Goal: Task Accomplishment & Management: Complete application form

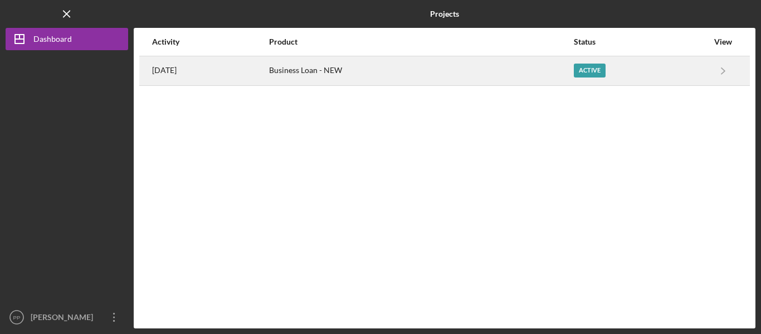
click at [573, 71] on div "Business Loan - NEW" at bounding box center [421, 71] width 304 height 28
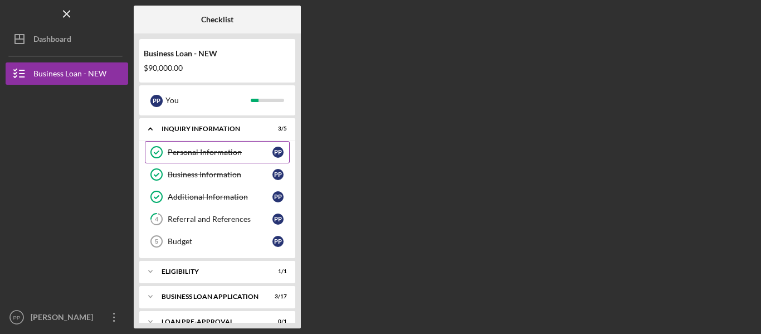
click at [202, 144] on link "Personal Information Personal Information P P" at bounding box center [217, 152] width 145 height 22
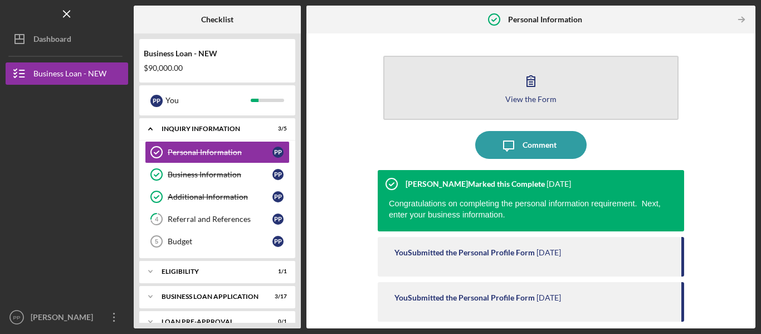
click at [519, 92] on icon "button" at bounding box center [531, 81] width 28 height 28
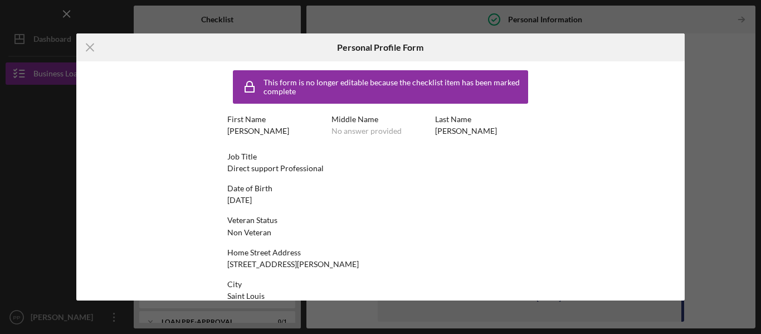
scroll to position [82, 0]
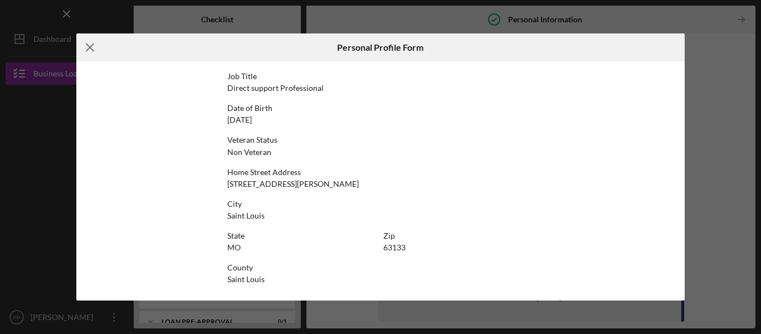
click at [85, 46] on icon "Icon/Menu Close" at bounding box center [90, 47] width 28 height 28
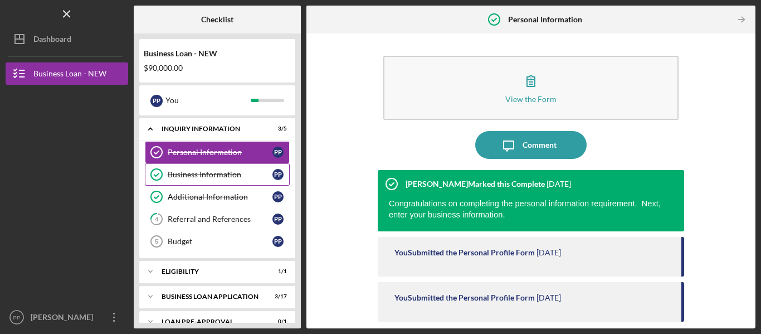
click at [210, 169] on link "Business Information Business Information P P" at bounding box center [217, 174] width 145 height 22
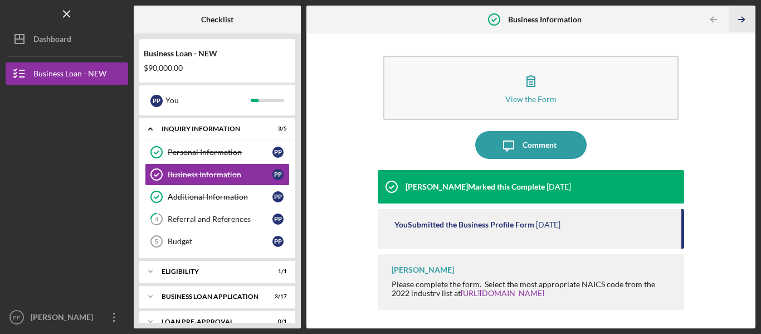
click at [739, 17] on icon "Icon/Table Pagination Arrow" at bounding box center [741, 19] width 25 height 25
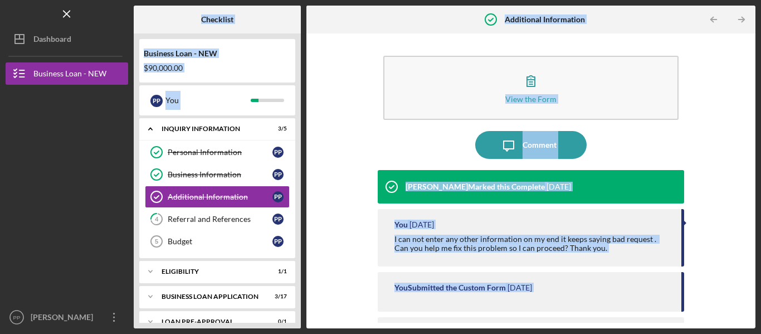
click at [739, 17] on div "Checklist Business Loan - NEW $90,000.00 P P You Icon/Expander INQUIRY INFORMAT…" at bounding box center [445, 167] width 622 height 323
click at [739, 17] on icon "Icon/Table Pagination Arrow" at bounding box center [741, 19] width 25 height 25
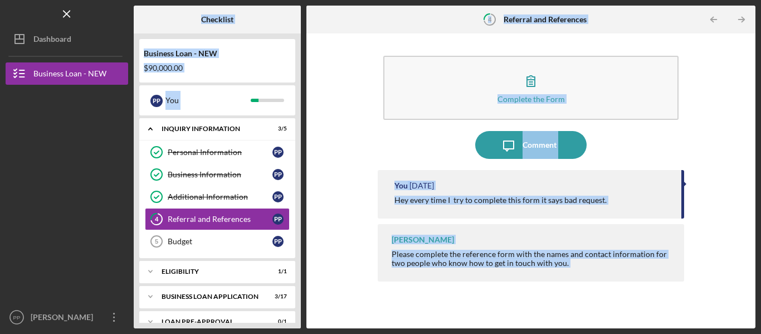
click at [739, 17] on div "Checklist Business Loan - NEW $90,000.00 P P You Icon/Expander INQUIRY INFORMAT…" at bounding box center [445, 167] width 622 height 323
click at [739, 17] on icon "Icon/Table Pagination Arrow" at bounding box center [741, 19] width 25 height 25
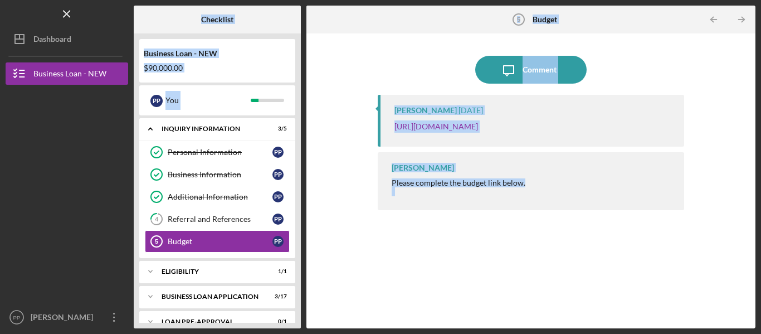
click at [739, 17] on div "Checklist Business Loan - NEW $90,000.00 P P You Icon/Expander INQUIRY INFORMAT…" at bounding box center [445, 167] width 622 height 323
click at [739, 17] on icon "Icon/Table Pagination Arrow" at bounding box center [741, 19] width 25 height 25
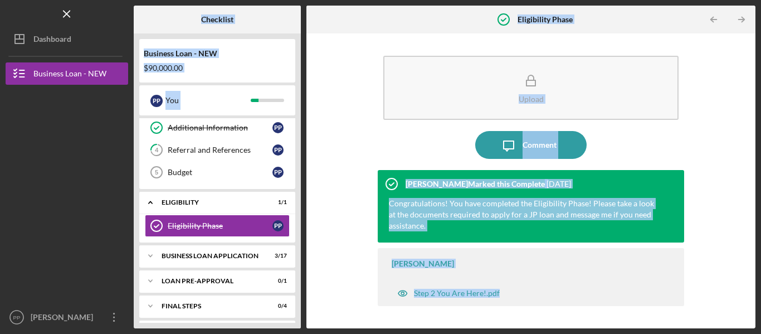
scroll to position [75, 0]
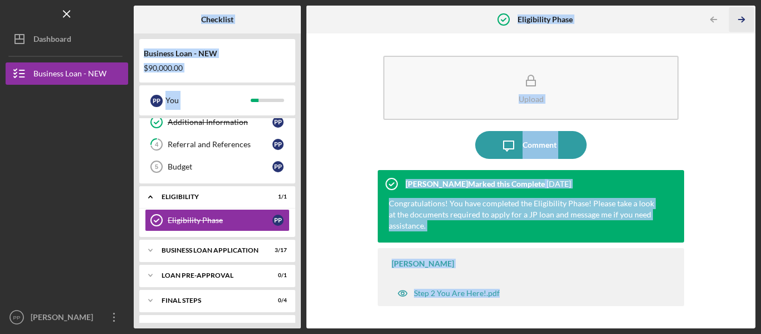
click at [739, 17] on icon "Icon/Table Pagination Arrow" at bounding box center [741, 19] width 25 height 25
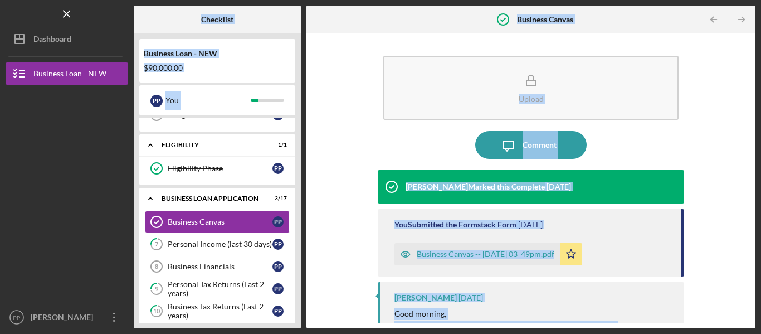
scroll to position [128, 0]
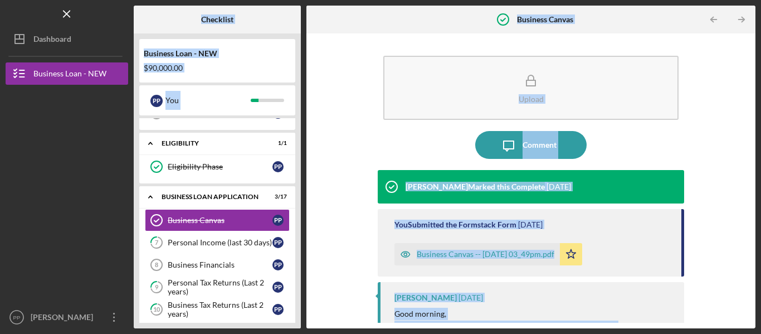
click at [739, 17] on div "Checklist Business Loan - NEW $90,000.00 P P You Icon/Expander INQUIRY INFORMAT…" at bounding box center [445, 167] width 622 height 323
click at [241, 283] on div "Personal Tax Returns (Last 2 years)" at bounding box center [220, 287] width 105 height 18
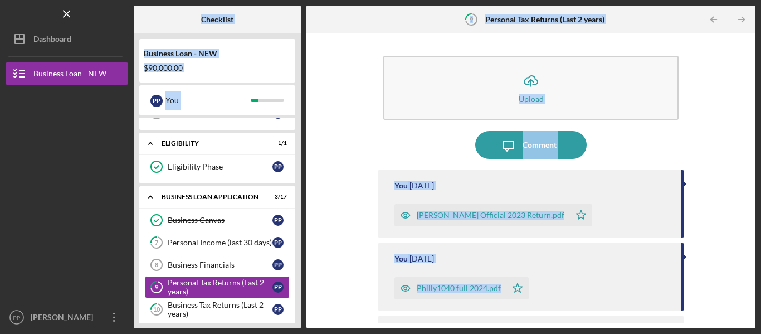
drag, startPoint x: 241, startPoint y: 283, endPoint x: 505, endPoint y: 211, distance: 274.3
click at [505, 211] on div "Checklist Business Loan - NEW $90,000.00 P P You Icon/Expander INQUIRY INFORMAT…" at bounding box center [445, 167] width 622 height 323
click at [505, 211] on div "[PERSON_NAME] Official 2023 Return.pdf" at bounding box center [491, 215] width 148 height 9
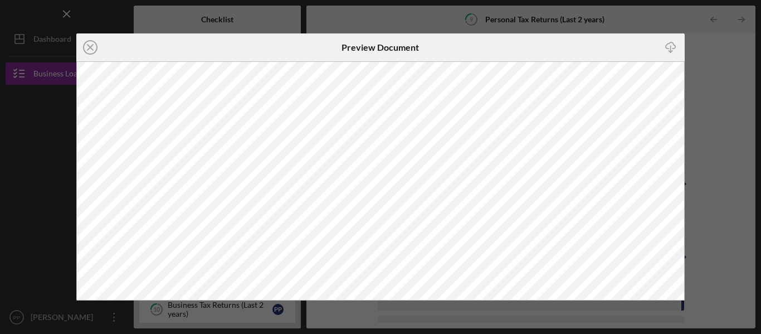
click at [490, 52] on div "Icon/Download" at bounding box center [583, 47] width 203 height 28
click at [85, 50] on icon "Icon/Close" at bounding box center [90, 47] width 28 height 28
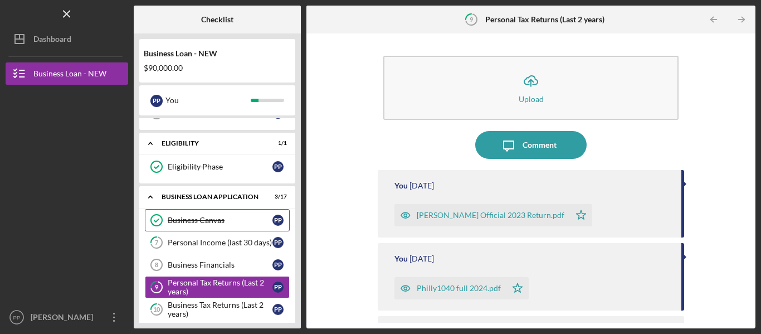
click at [197, 216] on div "Business Canvas" at bounding box center [220, 220] width 105 height 9
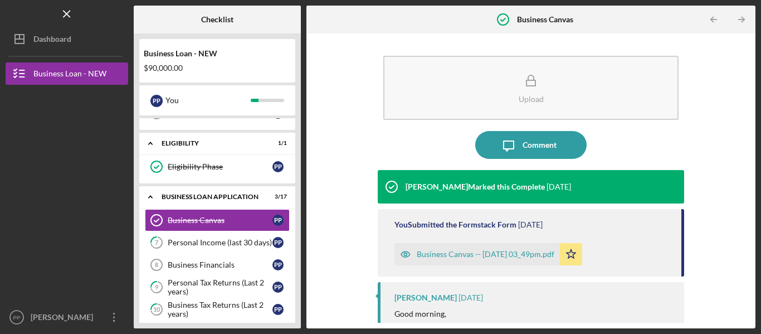
click at [473, 245] on div "Business Canvas -- [DATE] 03_49pm.pdf" at bounding box center [476, 254] width 165 height 22
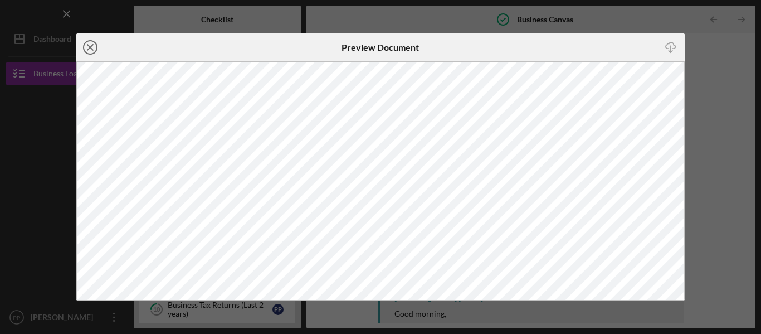
click at [84, 41] on icon "Icon/Close" at bounding box center [90, 47] width 28 height 28
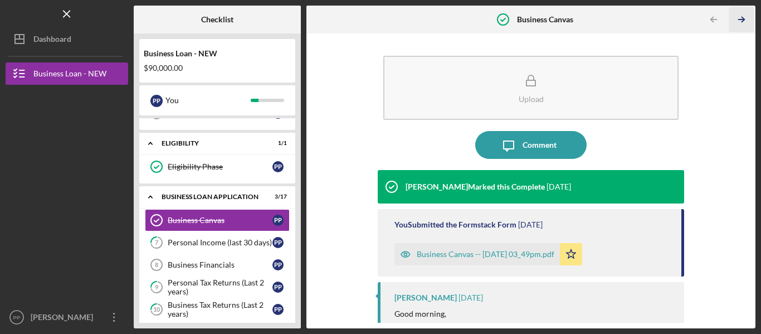
click at [738, 22] on icon "Icon/Table Pagination Arrow" at bounding box center [741, 19] width 25 height 25
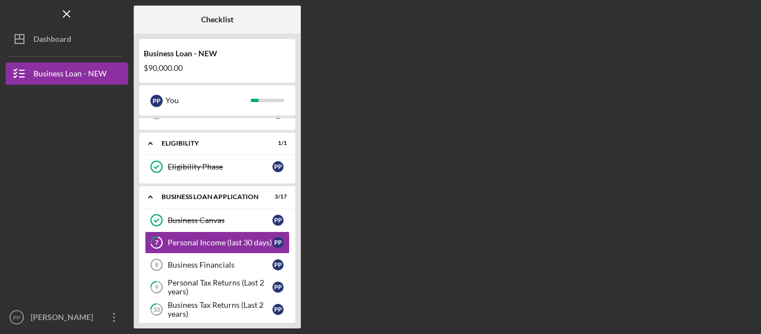
click at [738, 22] on div "Checklist Business Loan - NEW $90,000.00 P P You Icon/Expander INQUIRY INFORMAT…" at bounding box center [445, 167] width 622 height 323
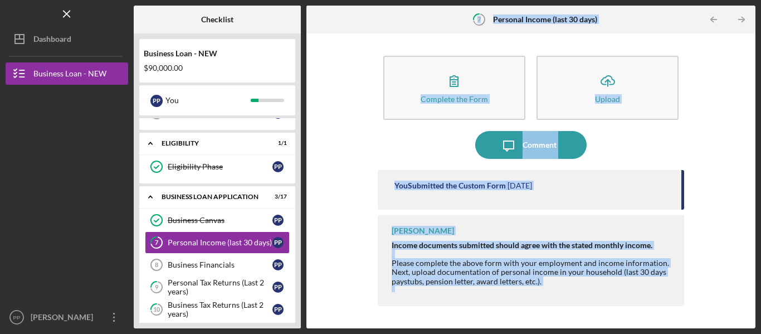
click at [738, 22] on icon "Icon/Table Pagination Arrow" at bounding box center [741, 19] width 25 height 25
click at [738, 22] on div "Checklist Business Loan - NEW $90,000.00 P P You Icon/Expander INQUIRY INFORMAT…" at bounding box center [445, 167] width 622 height 323
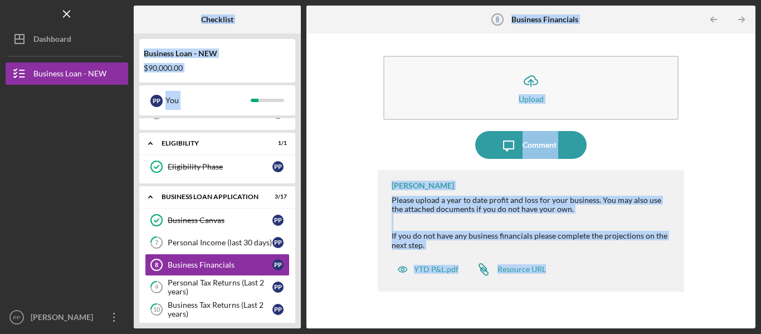
click at [738, 22] on icon "Icon/Table Pagination Arrow" at bounding box center [741, 19] width 25 height 25
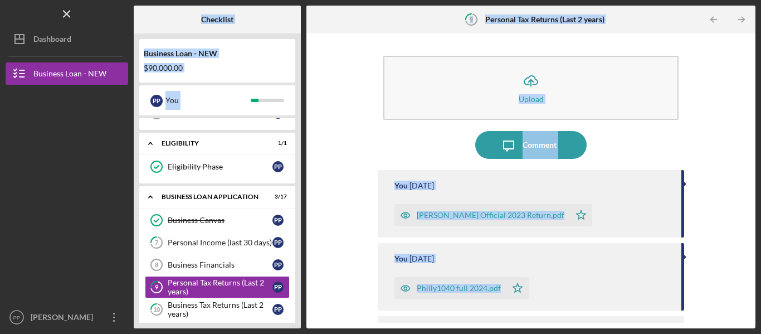
click at [738, 22] on icon "Icon/Table Pagination Arrow" at bounding box center [741, 19] width 25 height 25
click at [738, 22] on div "Checklist Business Loan - NEW $90,000.00 P P You Icon/Expander INQUIRY INFORMAT…" at bounding box center [445, 167] width 622 height 323
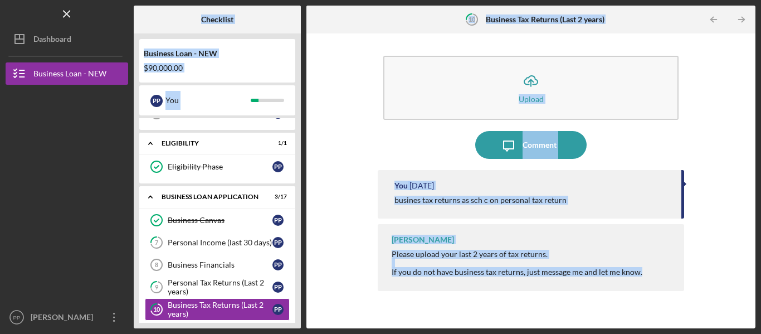
click at [738, 22] on icon "Icon/Table Pagination Arrow" at bounding box center [741, 19] width 25 height 25
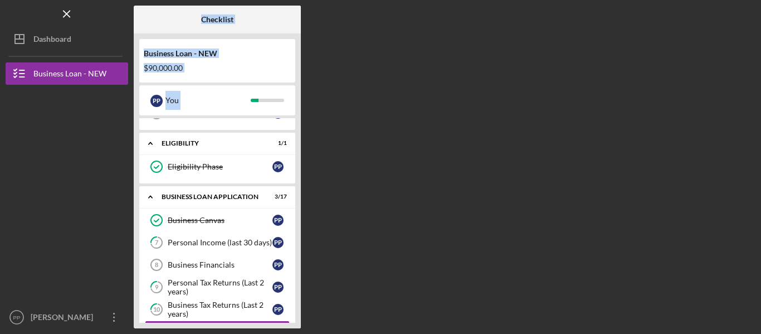
click at [738, 22] on div "Checklist Business Loan - NEW $90,000.00 P P You Icon/Expander INQUIRY INFORMAT…" at bounding box center [445, 167] width 622 height 323
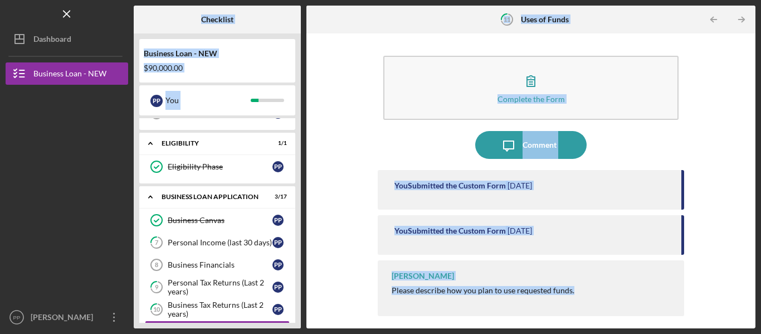
click at [738, 22] on icon "Icon/Table Pagination Arrow" at bounding box center [741, 19] width 25 height 25
click at [738, 22] on div "Checklist Business Loan - NEW $90,000.00 P P You Icon/Expander INQUIRY INFORMAT…" at bounding box center [445, 167] width 622 height 323
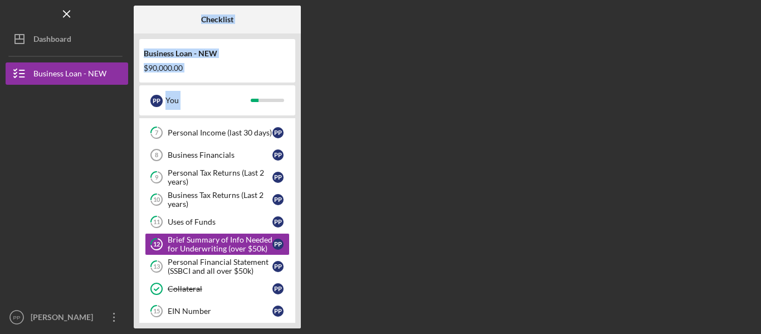
click at [738, 22] on div "Checklist Business Loan - NEW $90,000.00 P P You Icon/Expander INQUIRY INFORMAT…" at bounding box center [445, 167] width 622 height 323
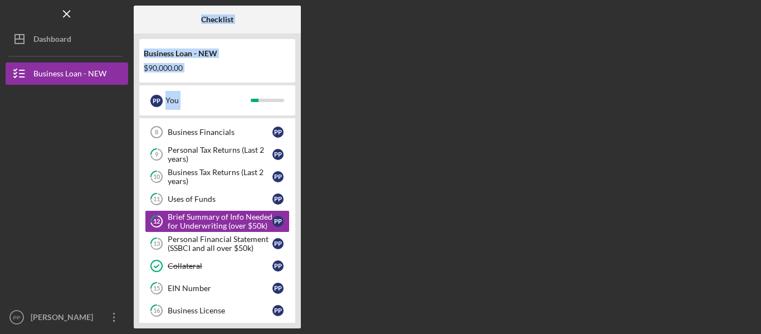
scroll to position [262, 0]
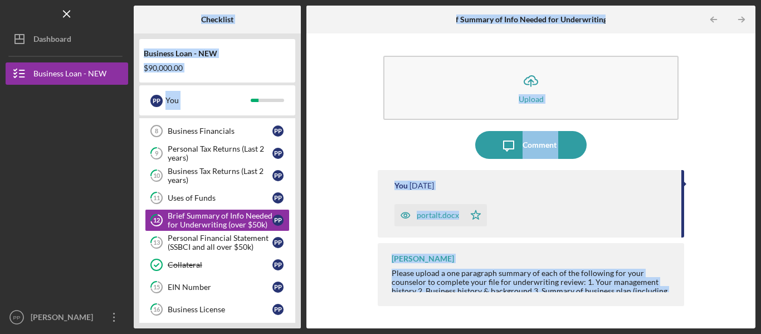
click at [738, 22] on icon "Icon/Table Pagination Arrow" at bounding box center [741, 19] width 25 height 25
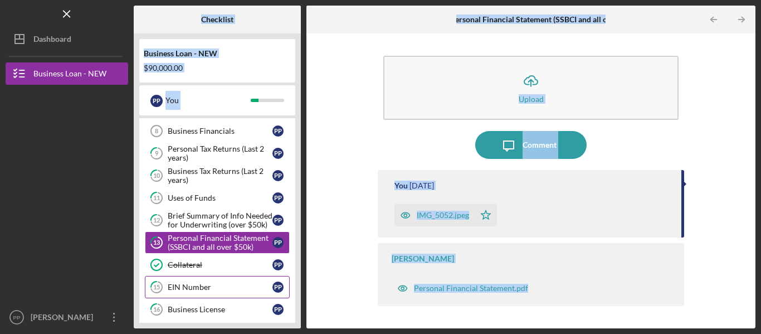
click at [201, 289] on div "EIN Number" at bounding box center [220, 286] width 105 height 9
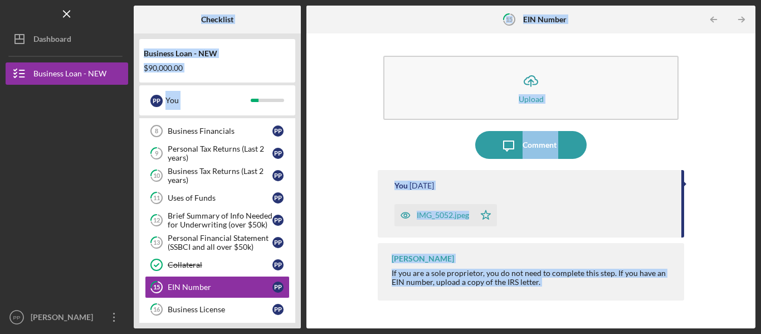
click at [467, 216] on div "IMG_5052.jpeg" at bounding box center [443, 215] width 52 height 9
